Goal: Information Seeking & Learning: Learn about a topic

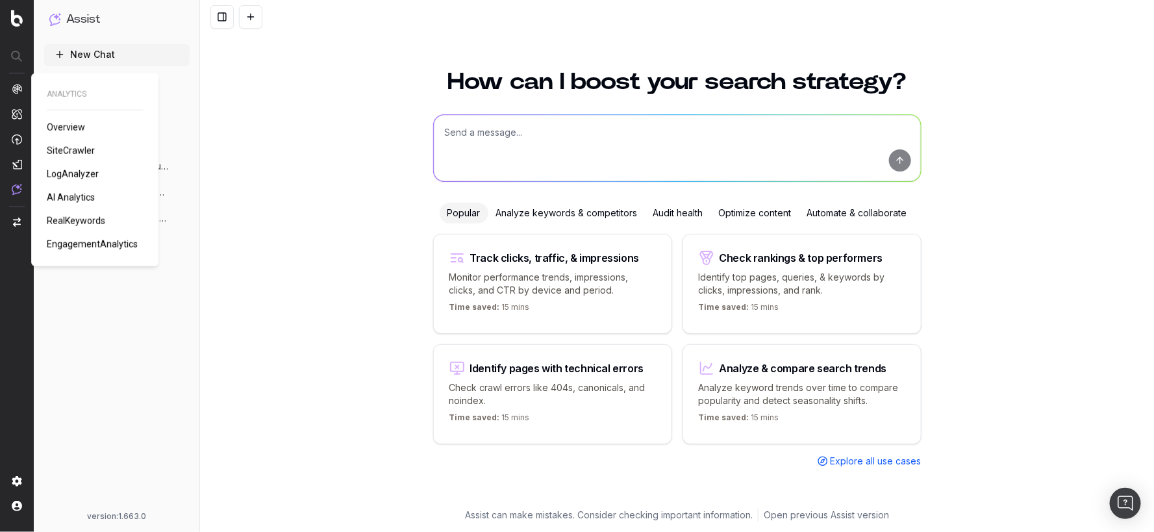
click at [82, 197] on span "AI Analytics" at bounding box center [71, 197] width 48 height 10
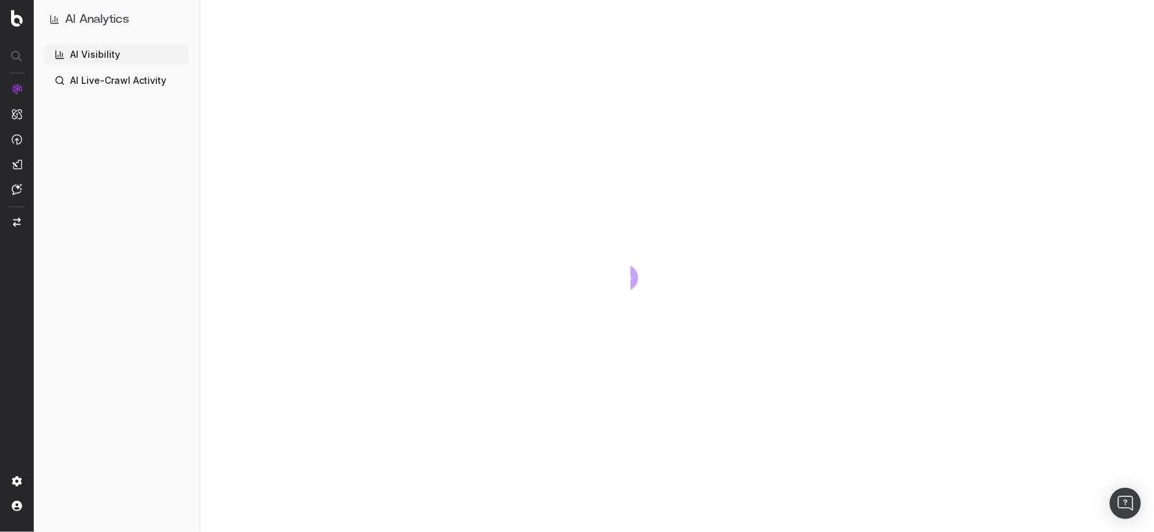
click at [126, 81] on link "AI Live-Crawl Activity" at bounding box center [116, 80] width 145 height 21
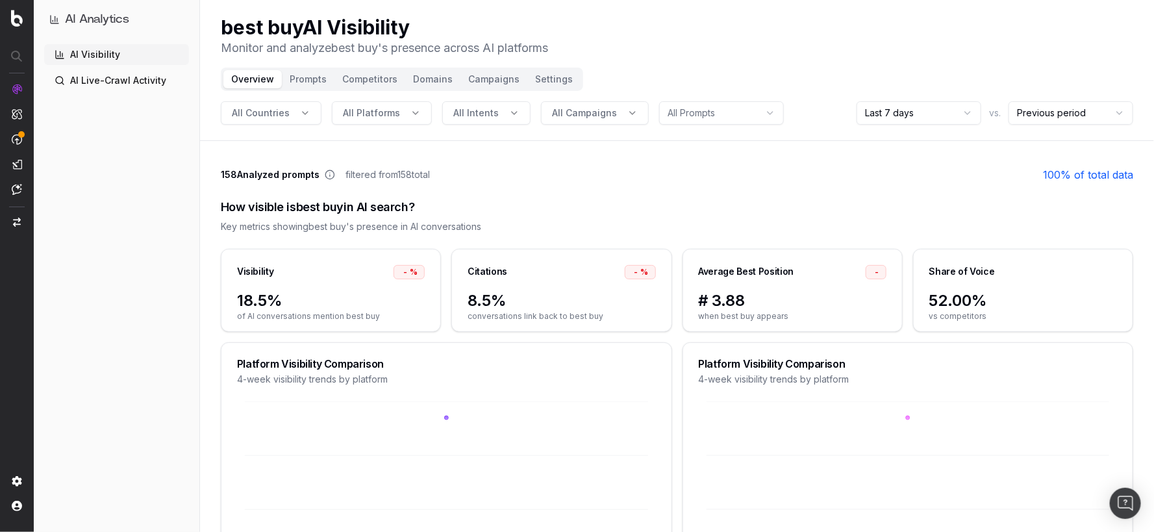
click at [127, 85] on link "AI Live-Crawl Activity" at bounding box center [116, 80] width 145 height 21
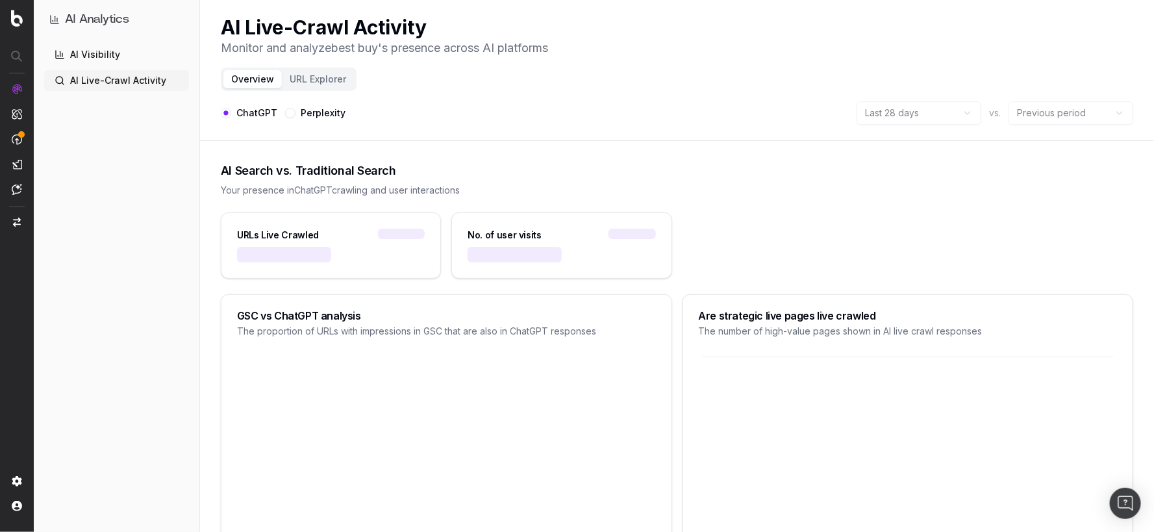
click at [137, 53] on link "AI Visibility" at bounding box center [116, 54] width 145 height 21
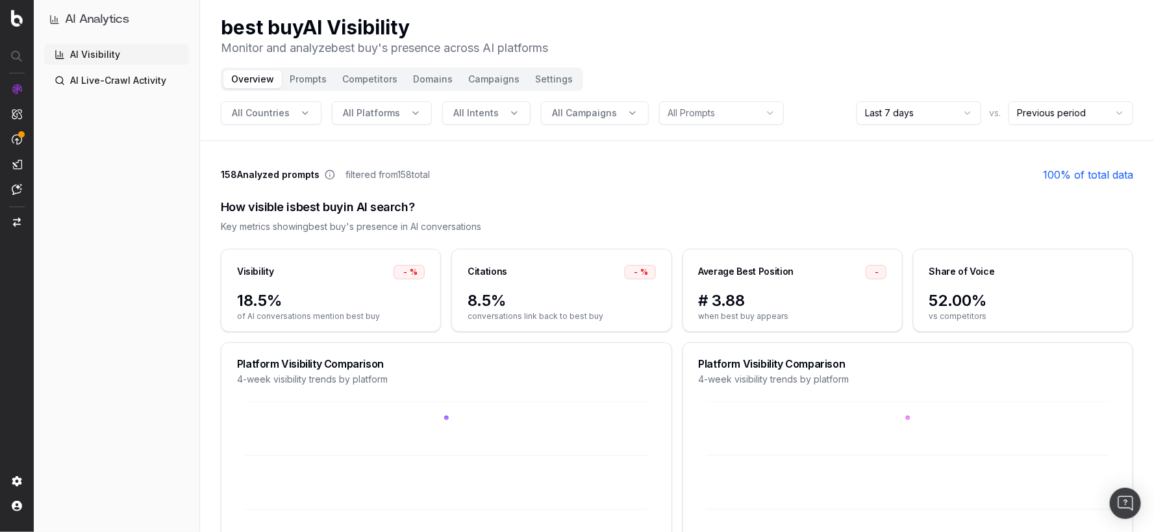
click at [136, 75] on link "AI Live-Crawl Activity" at bounding box center [116, 80] width 145 height 21
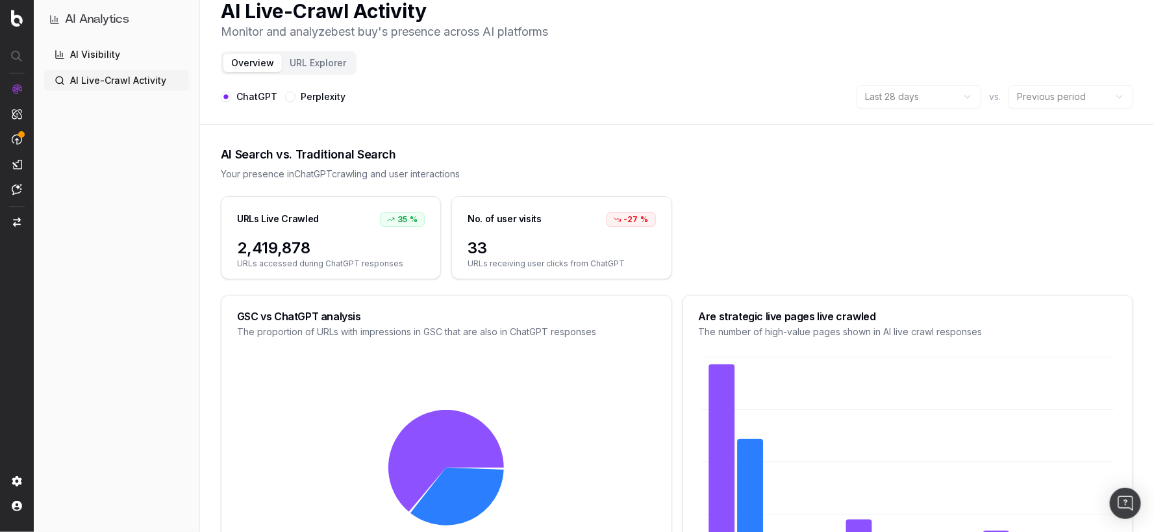
scroll to position [17, 0]
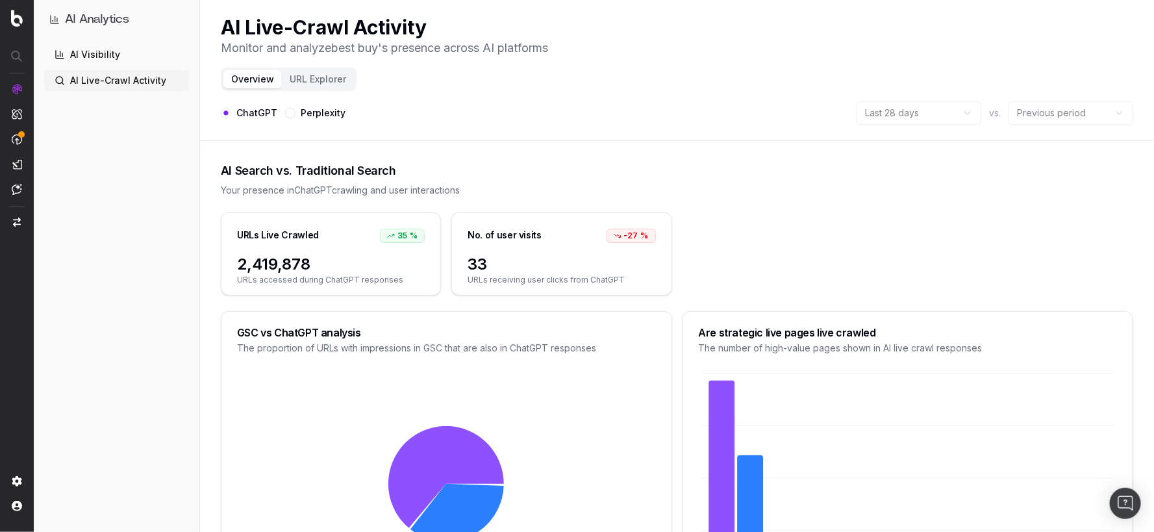
click at [342, 173] on div "AI Search vs. Traditional Search" at bounding box center [677, 171] width 912 height 18
click at [388, 188] on div "Your presence in ChatGPT crawling and user interactions" at bounding box center [677, 190] width 912 height 13
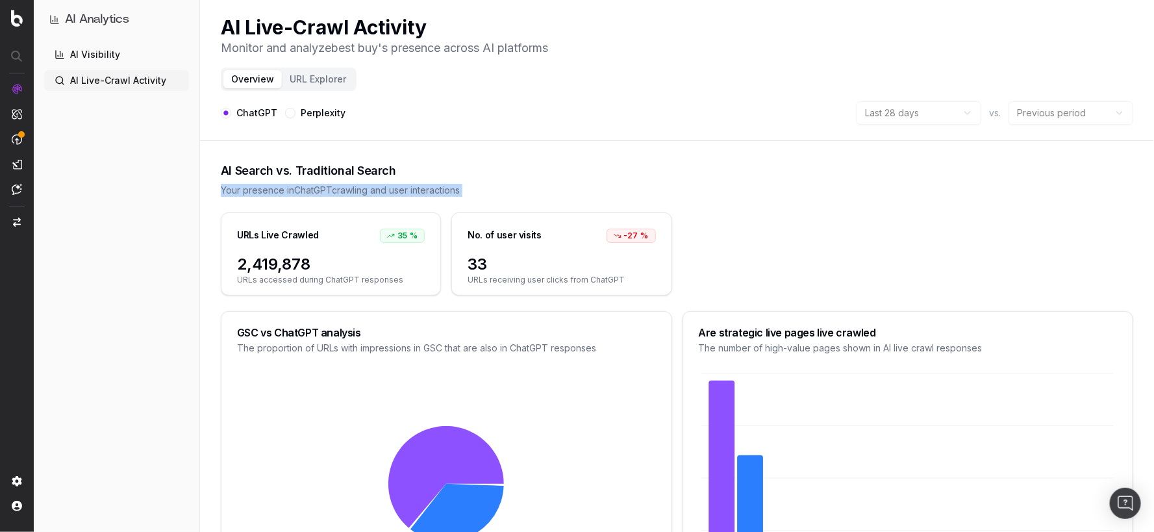
click at [388, 188] on div "Your presence in ChatGPT crawling and user interactions" at bounding box center [677, 190] width 912 height 13
click at [127, 60] on link "AI Visibility" at bounding box center [116, 54] width 145 height 21
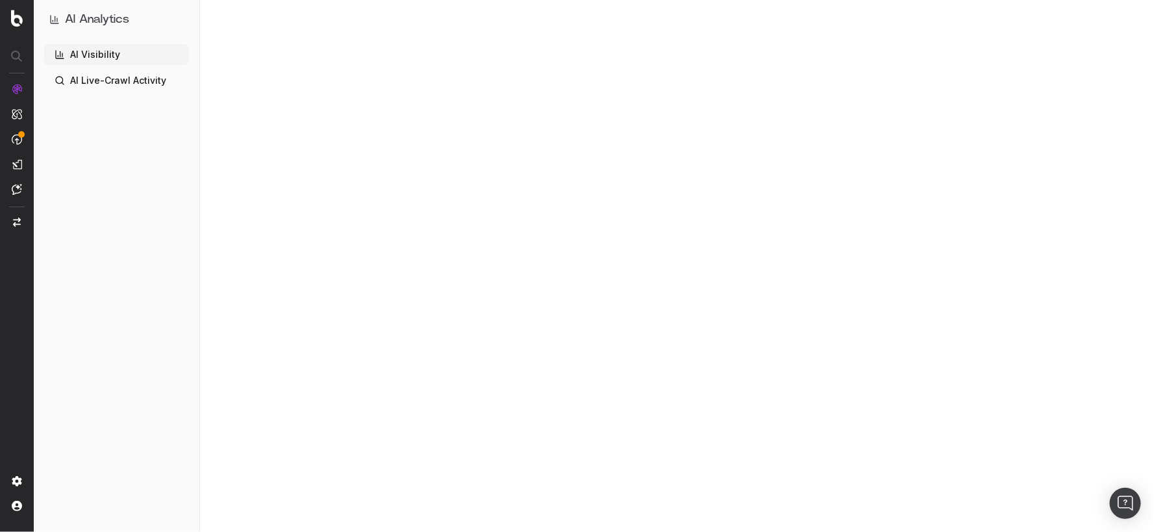
click at [127, 55] on link "AI Visibility" at bounding box center [116, 54] width 145 height 21
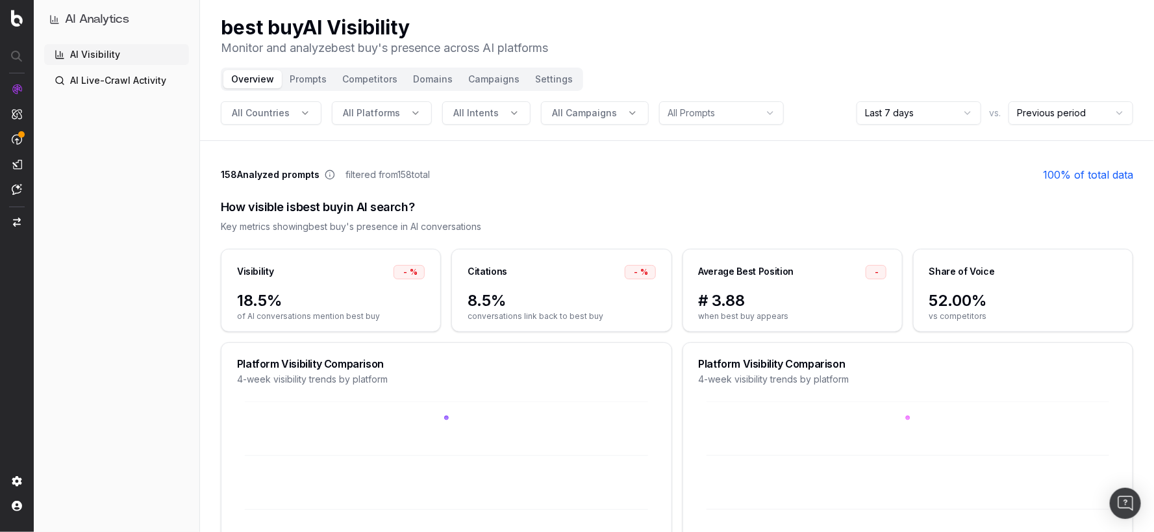
click at [143, 92] on div "AI Visibility AI Live-Crawl Activity" at bounding box center [116, 285] width 145 height 482
click at [143, 86] on link "AI Live-Crawl Activity" at bounding box center [116, 80] width 145 height 21
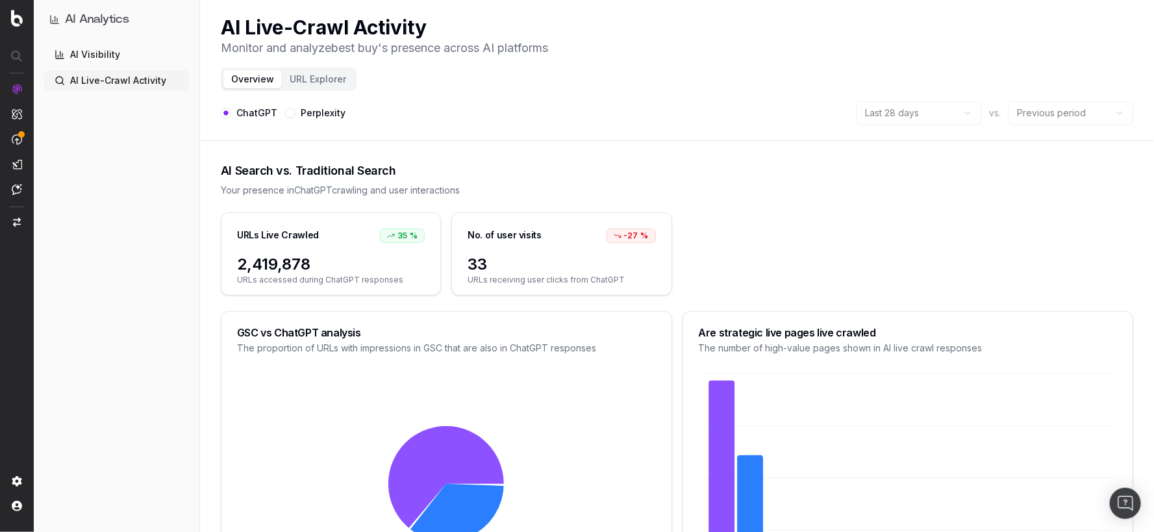
click at [318, 81] on button "URL Explorer" at bounding box center [318, 79] width 72 height 18
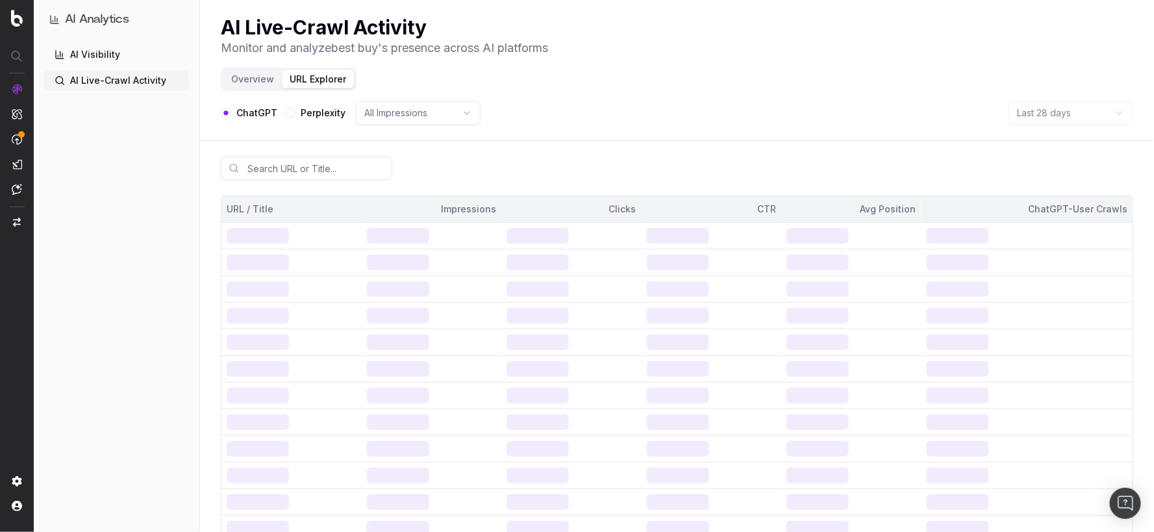
click at [311, 78] on button "URL Explorer" at bounding box center [318, 79] width 72 height 18
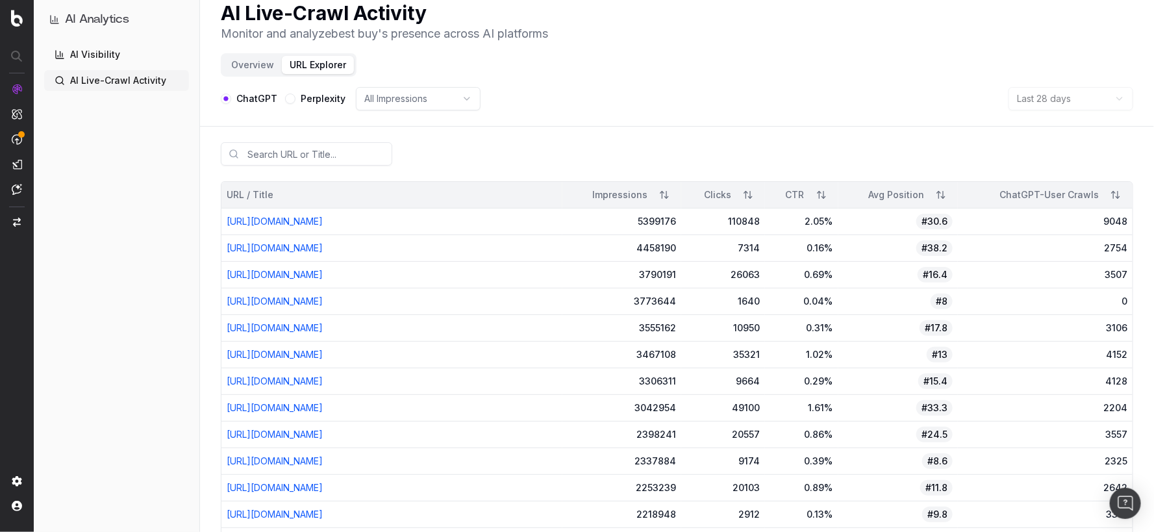
scroll to position [11, 0]
